Goal: Transaction & Acquisition: Purchase product/service

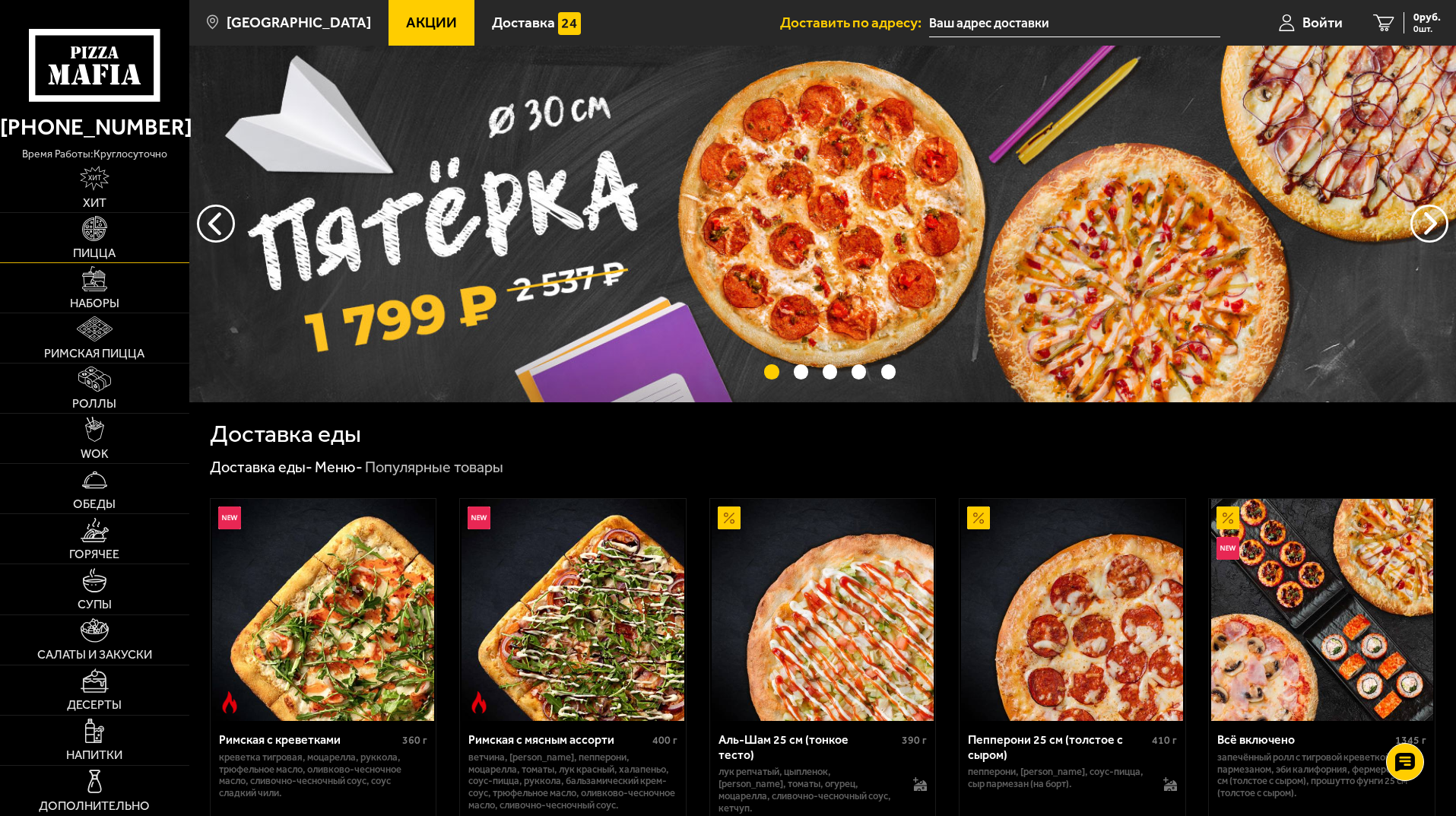
click at [105, 241] on img at bounding box center [95, 228] width 25 height 25
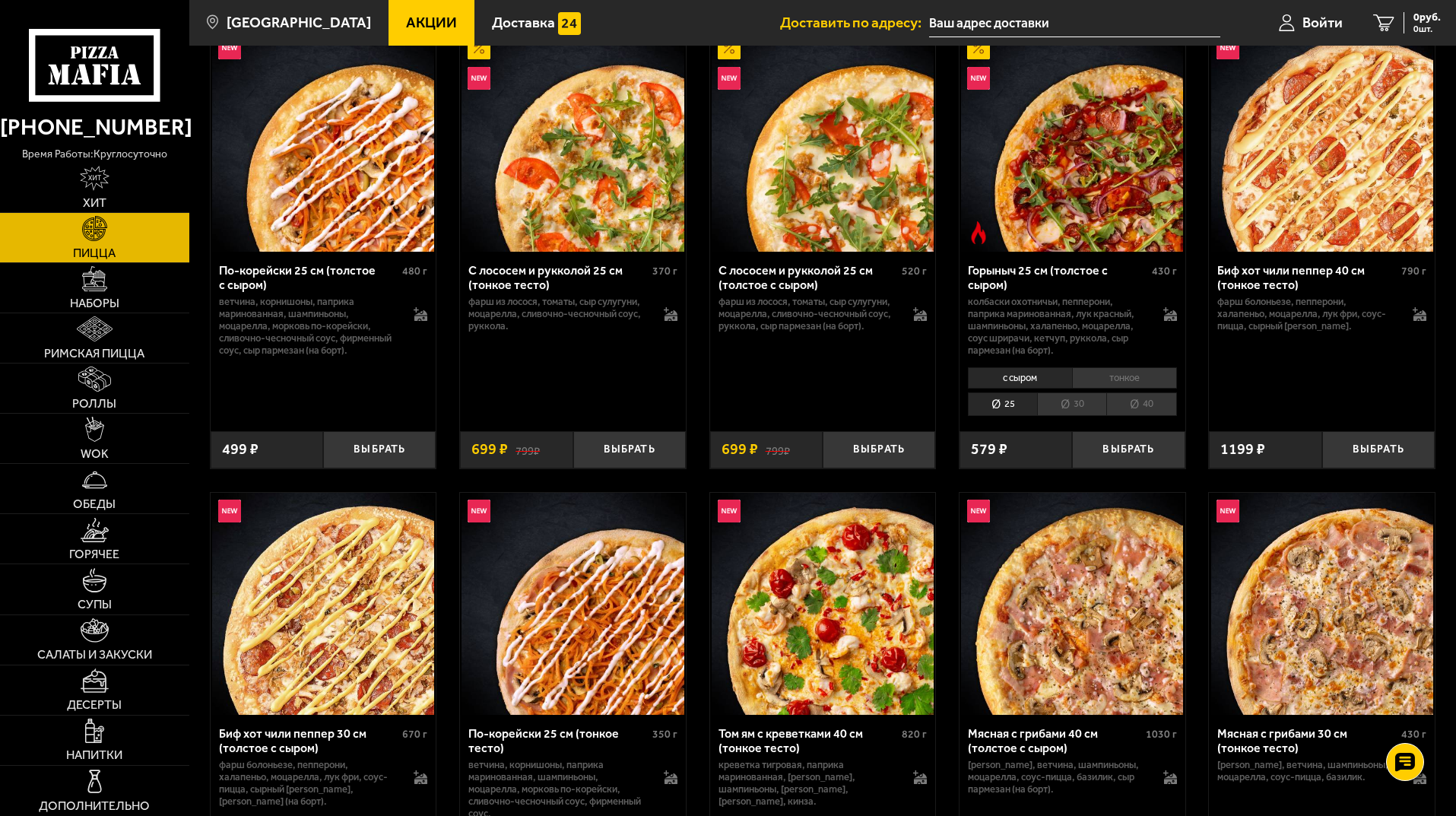
scroll to position [913, 0]
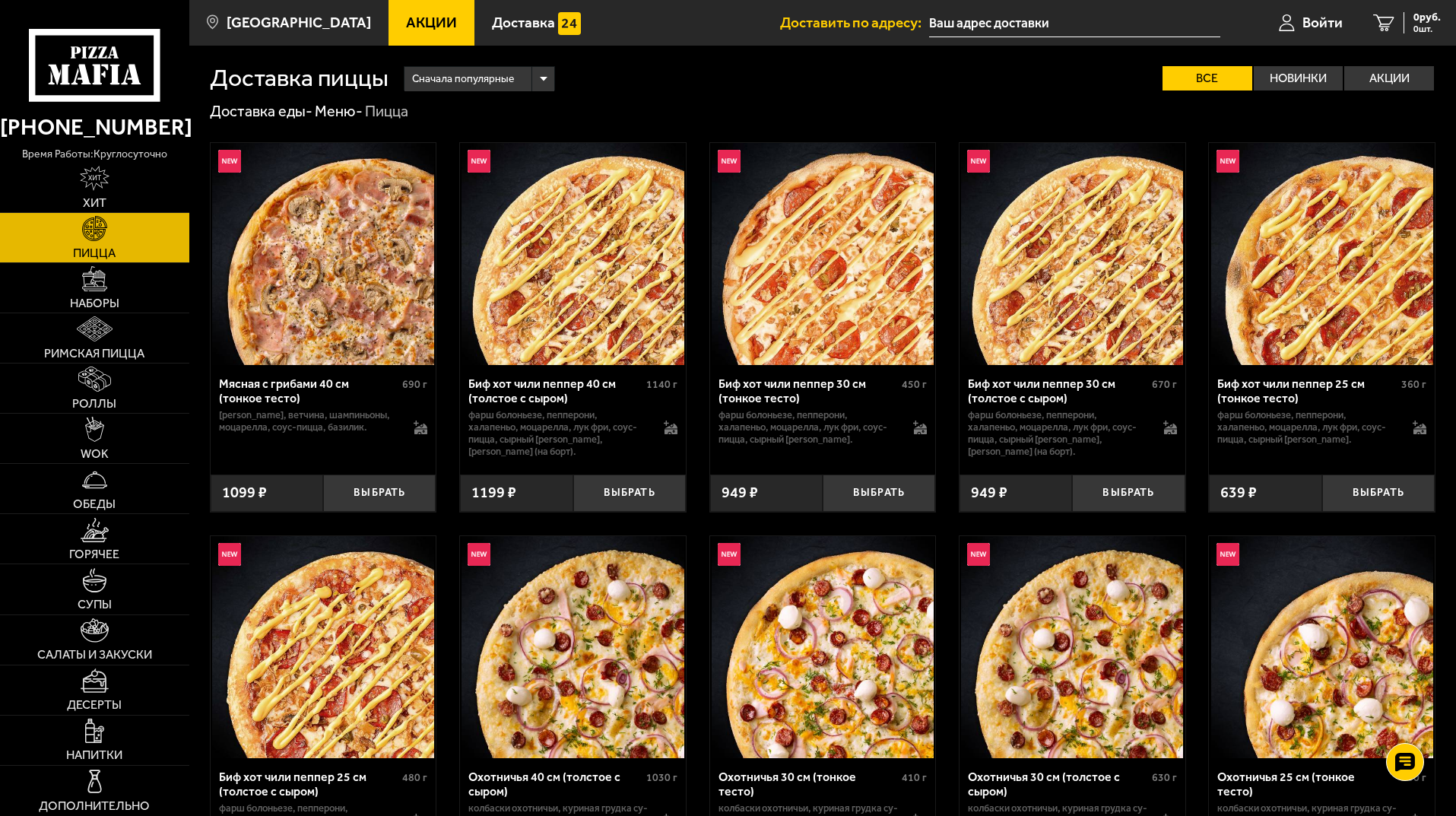
click at [613, 84] on div "Сначала популярные Все Новинки Акции Пожелания Острое блюдо Вегетарианское блюд…" at bounding box center [912, 78] width 1047 height 24
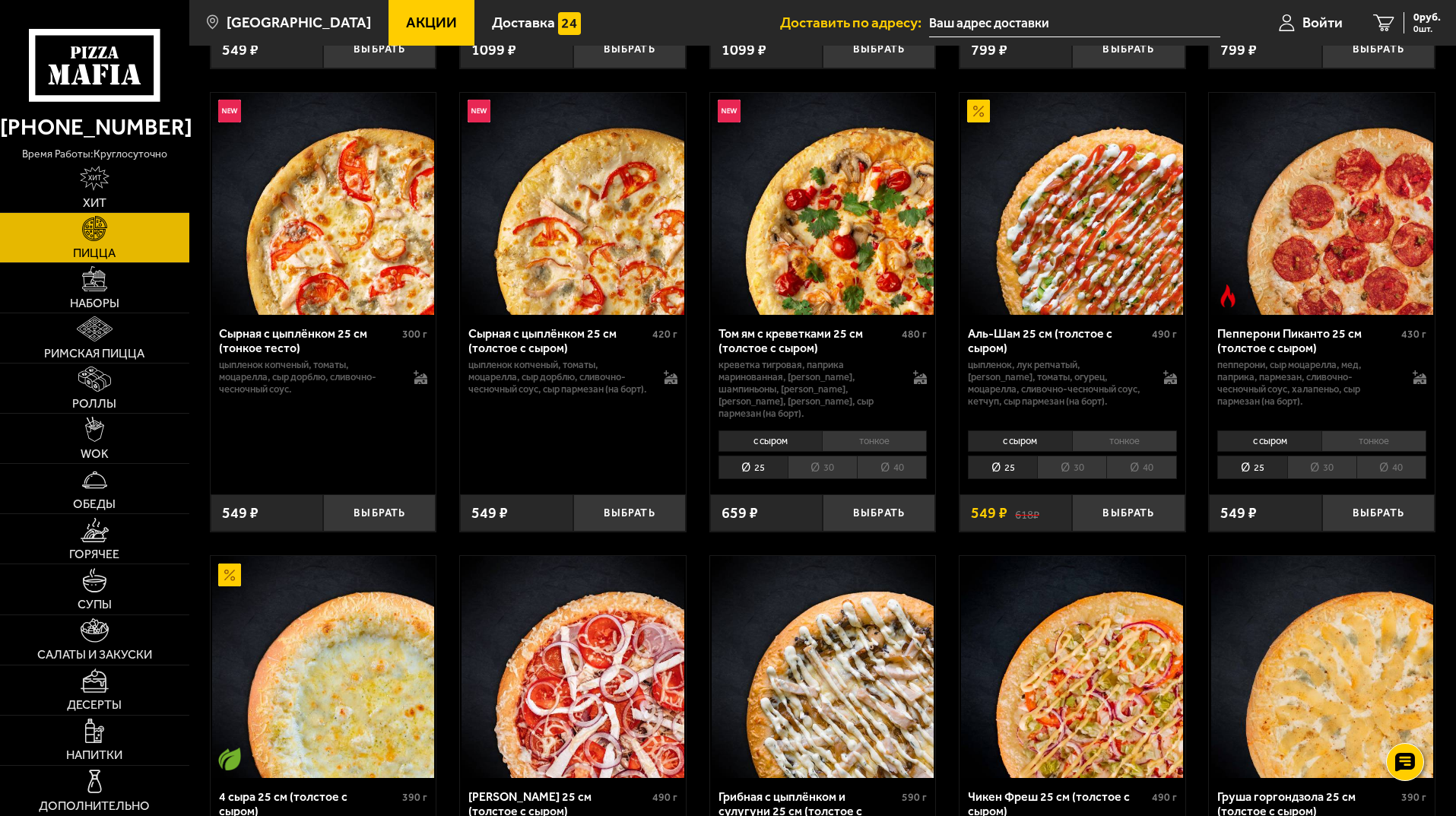
scroll to position [1065, 0]
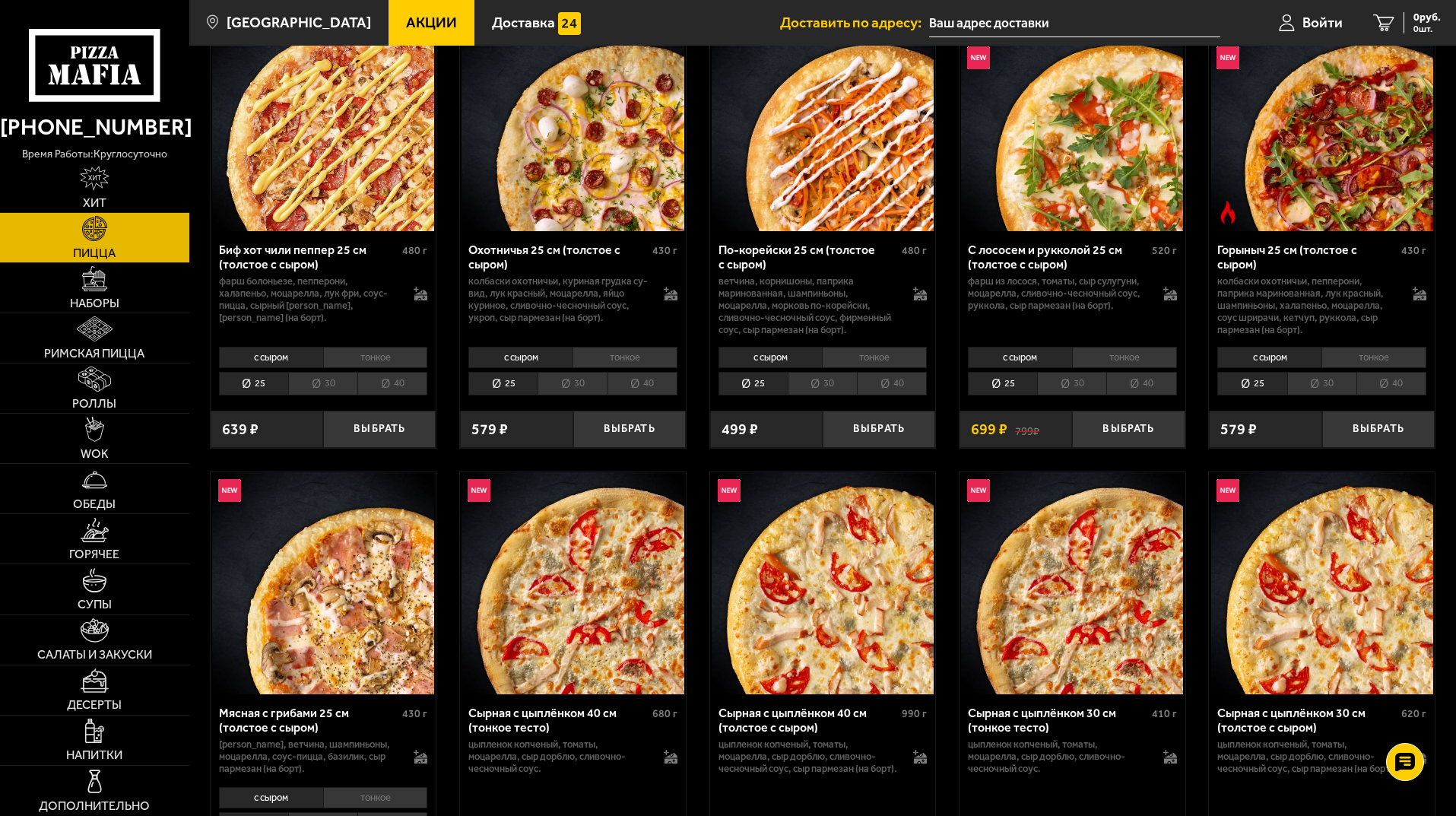
scroll to position [457, 0]
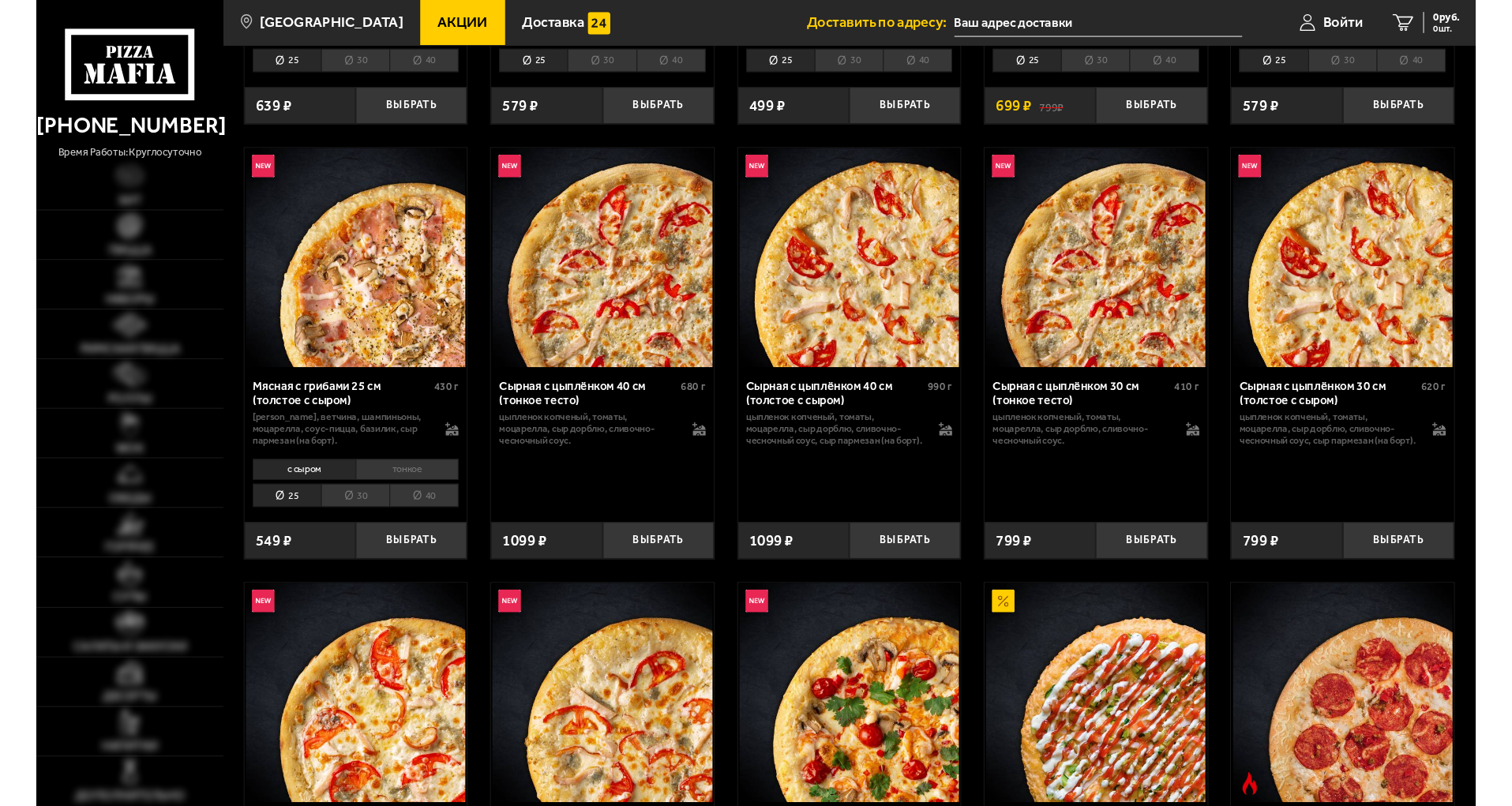
scroll to position [474, 0]
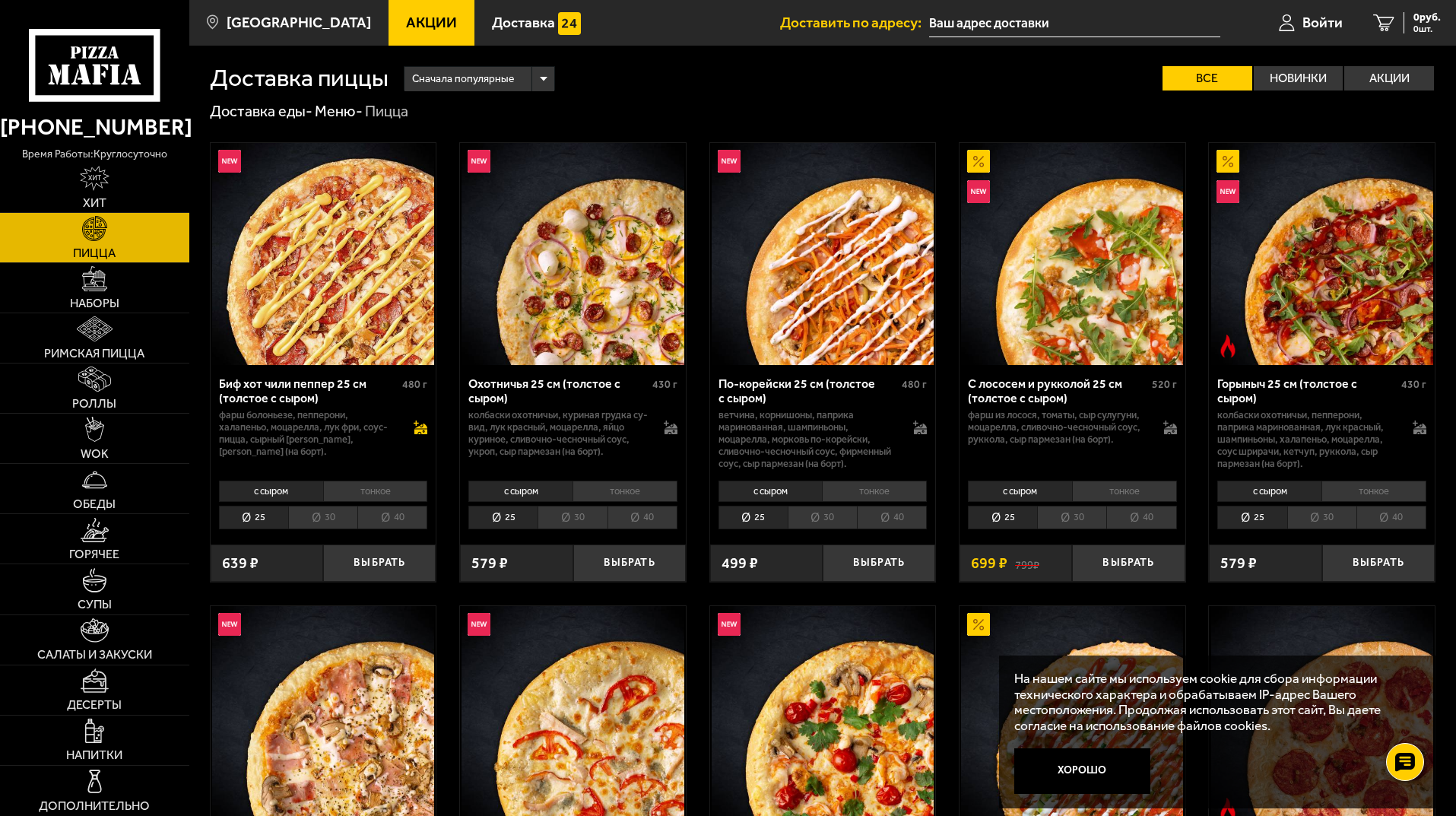
click at [415, 433] on icon at bounding box center [420, 427] width 13 height 13
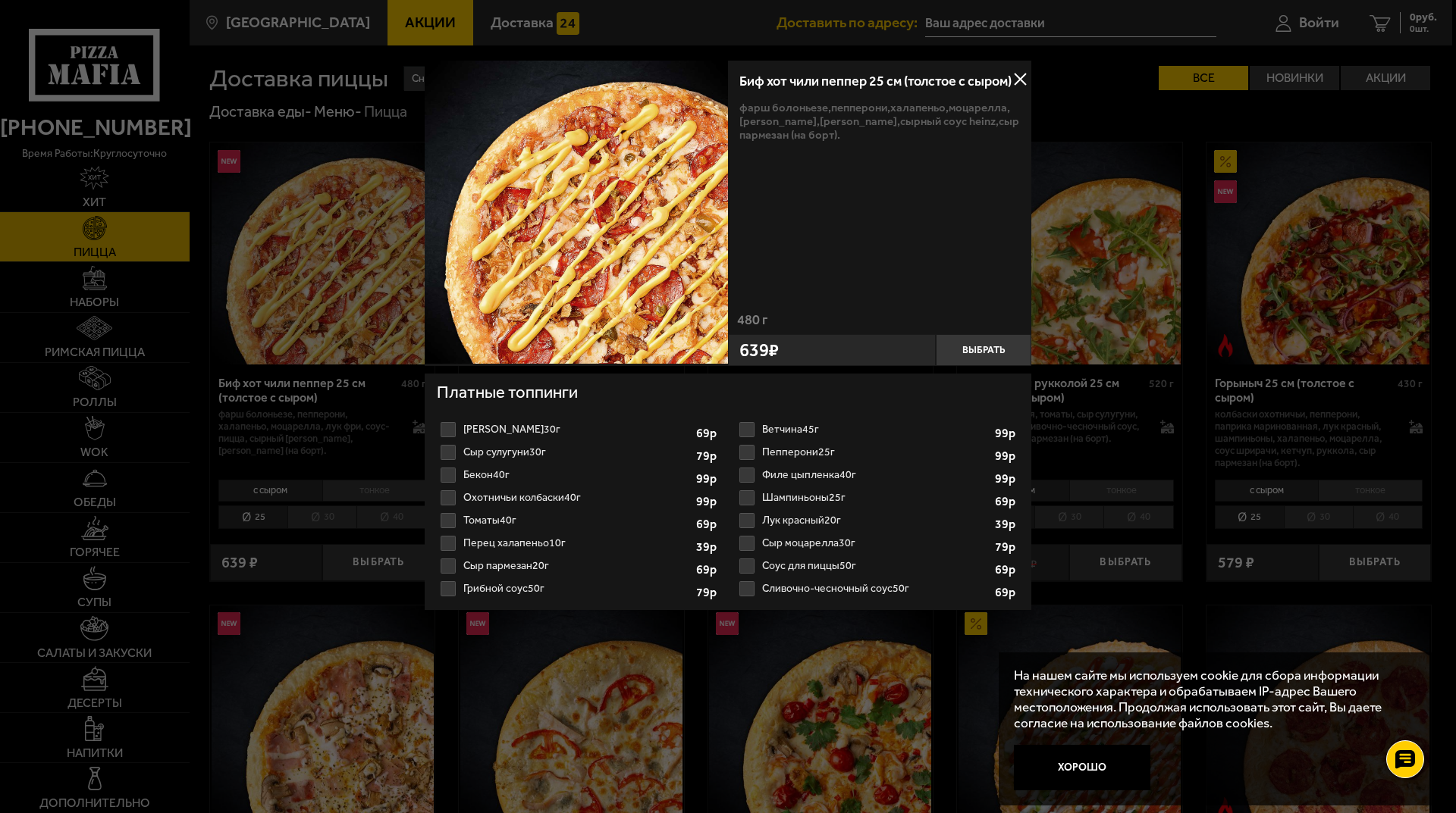
click at [317, 362] on div at bounding box center [728, 406] width 1456 height 813
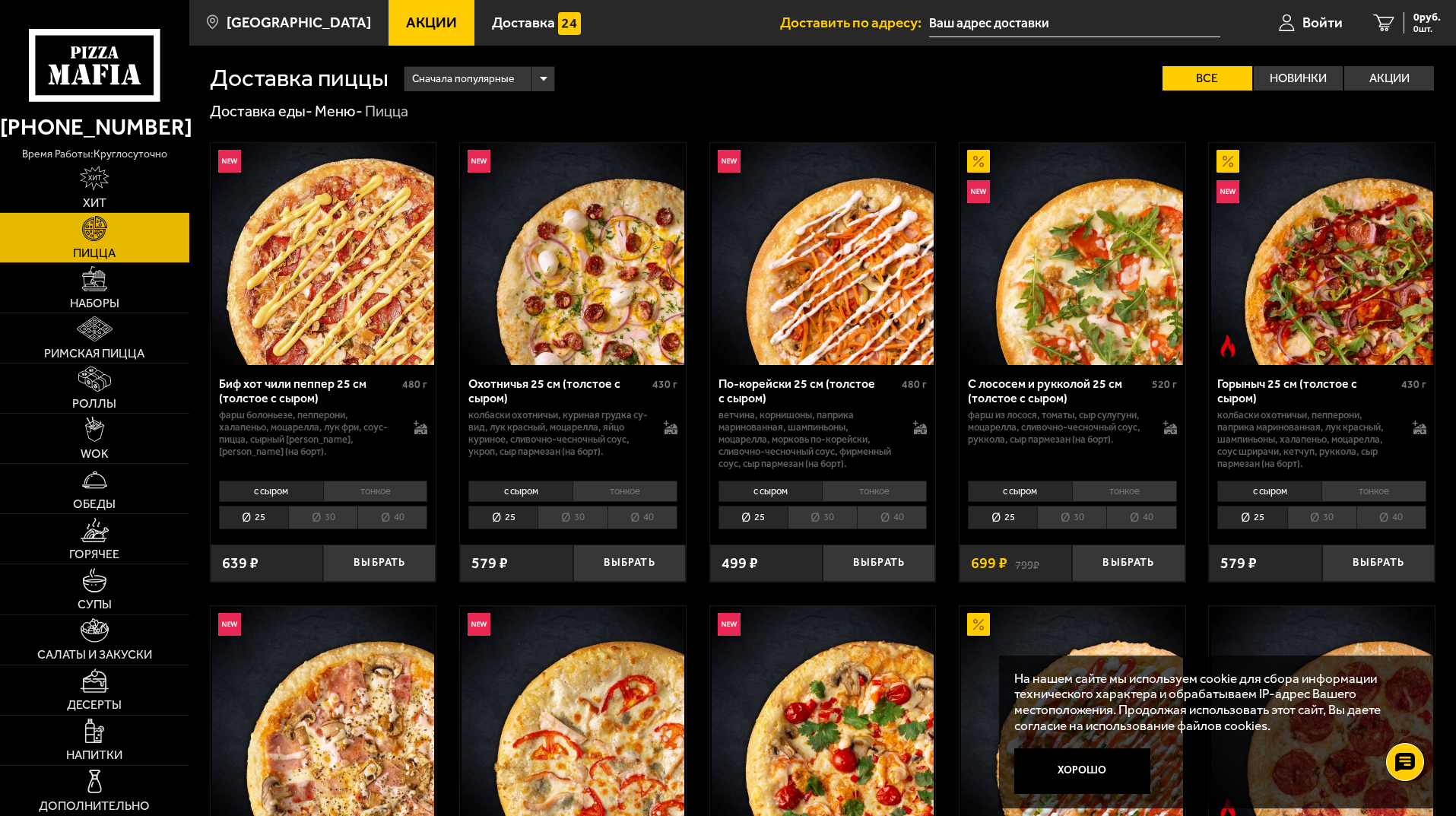
click at [302, 526] on li "30" at bounding box center [323, 517] width 70 height 23
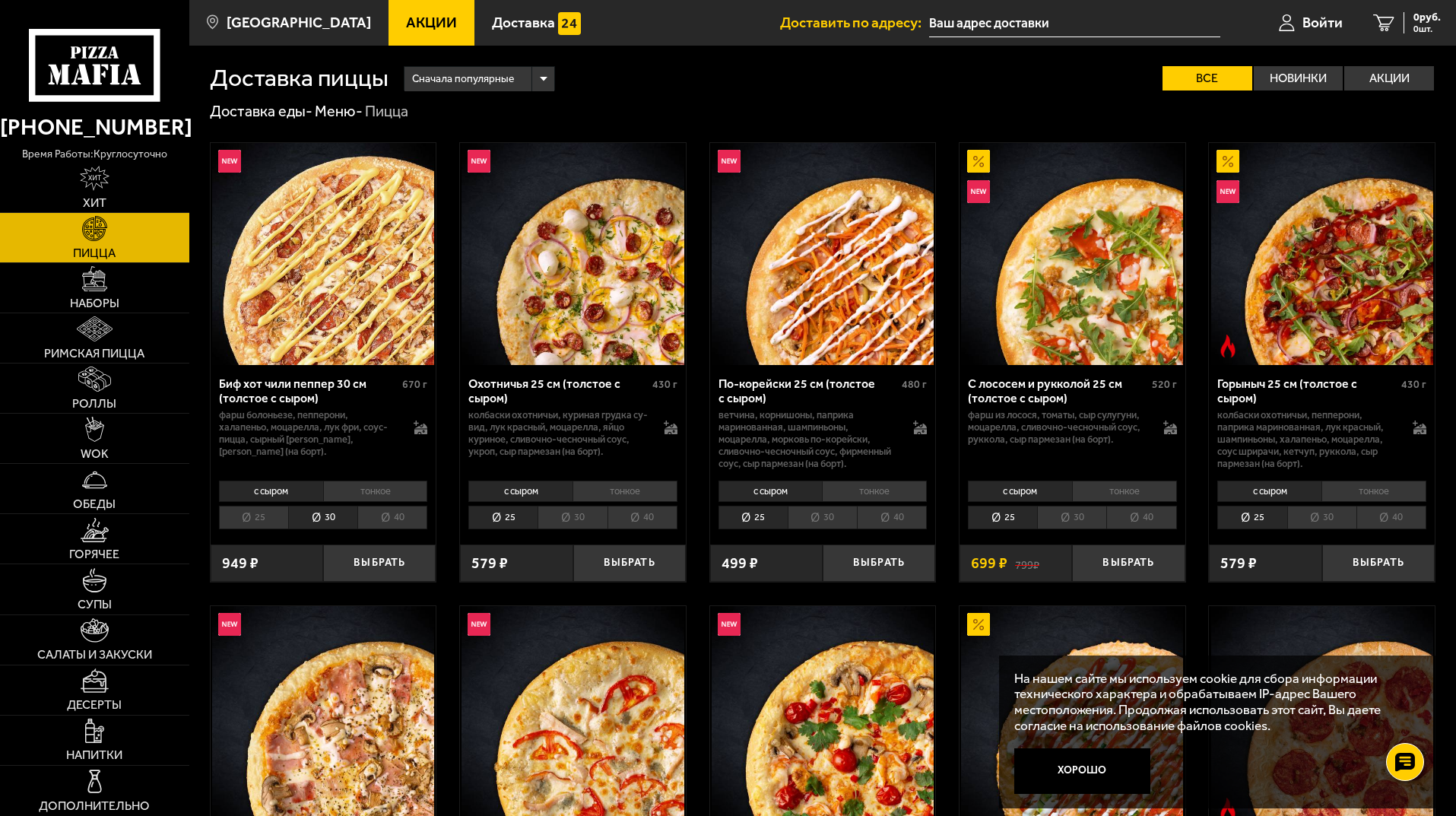
click at [381, 525] on li "40" at bounding box center [392, 517] width 70 height 23
click at [376, 491] on li "тонкое" at bounding box center [375, 491] width 105 height 21
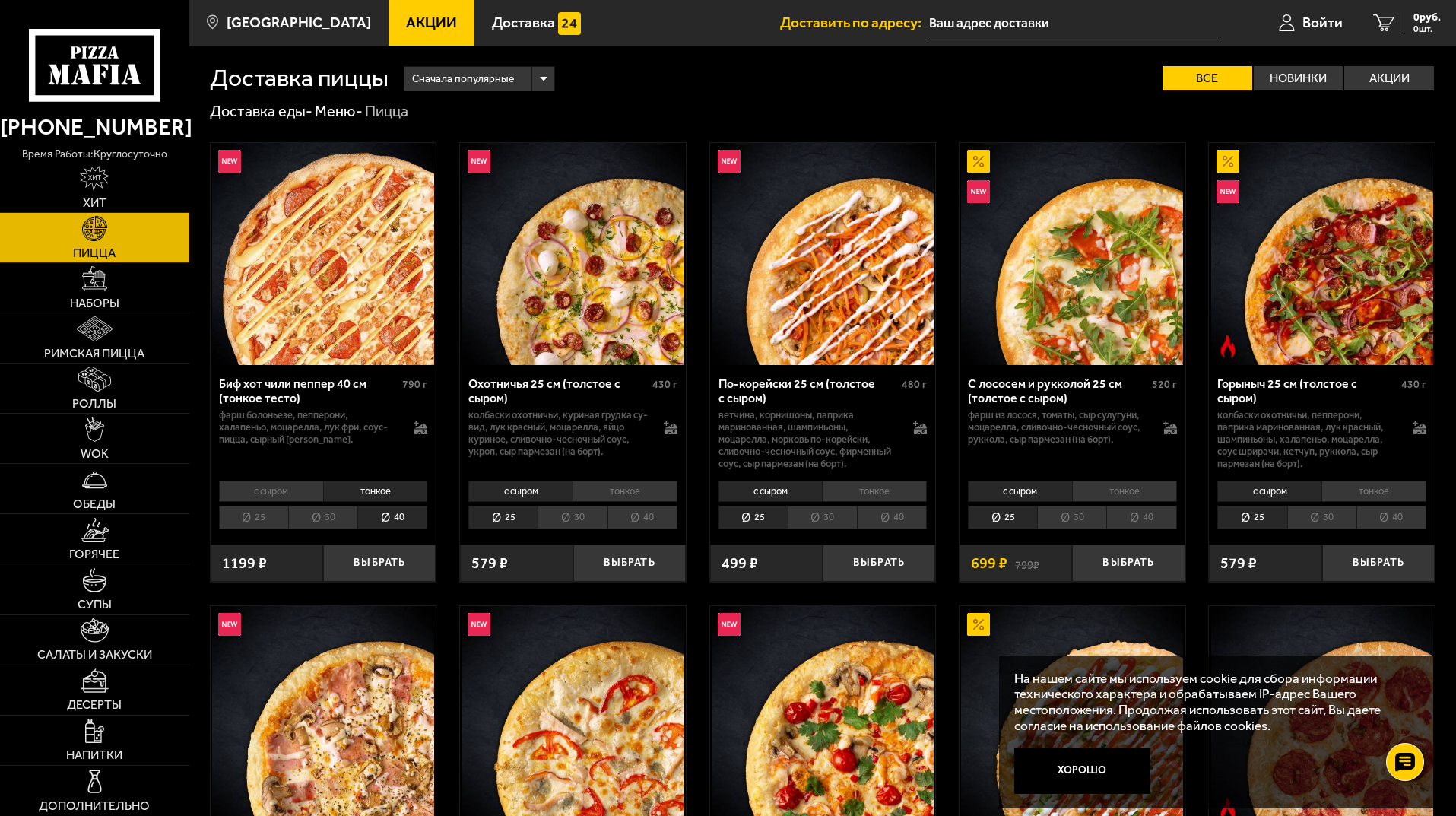
click at [318, 508] on li "30" at bounding box center [323, 517] width 70 height 23
click at [276, 507] on li "25" at bounding box center [254, 517] width 70 height 23
